Goal: Information Seeking & Learning: Learn about a topic

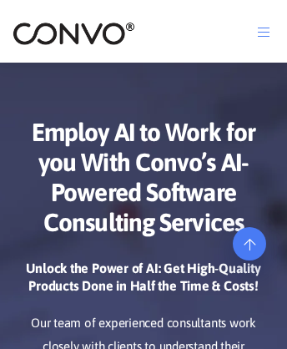
scroll to position [7731, 0]
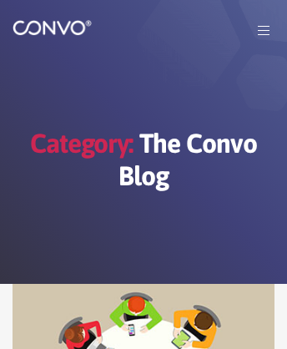
scroll to position [8025, 0]
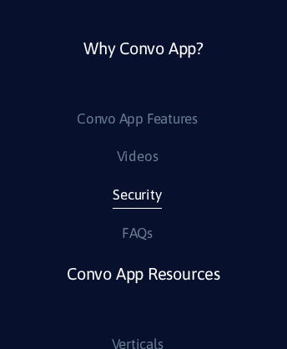
click at [137, 209] on link "Security" at bounding box center [137, 195] width 48 height 27
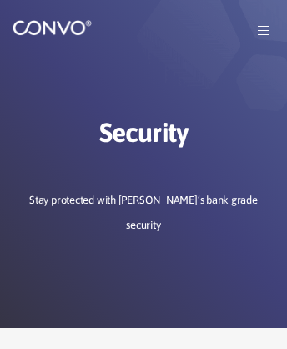
scroll to position [2232, 0]
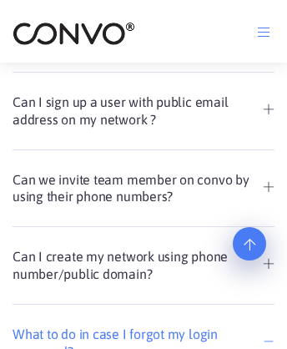
scroll to position [2196, 0]
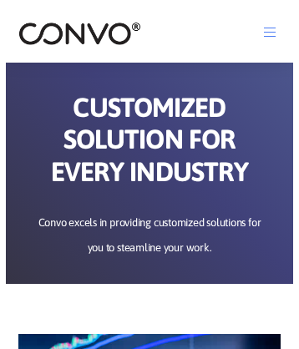
scroll to position [1950, 0]
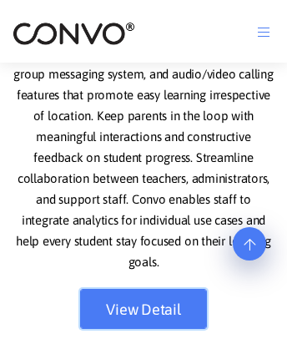
click at [143, 329] on link "View Detail" at bounding box center [143, 309] width 127 height 40
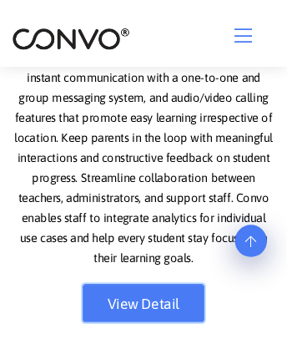
scroll to position [6659, 0]
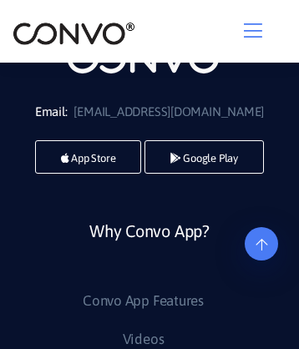
click at [149, 288] on link "Why Convo App?" at bounding box center [149, 251] width 120 height 73
